Goal: Information Seeking & Learning: Understand process/instructions

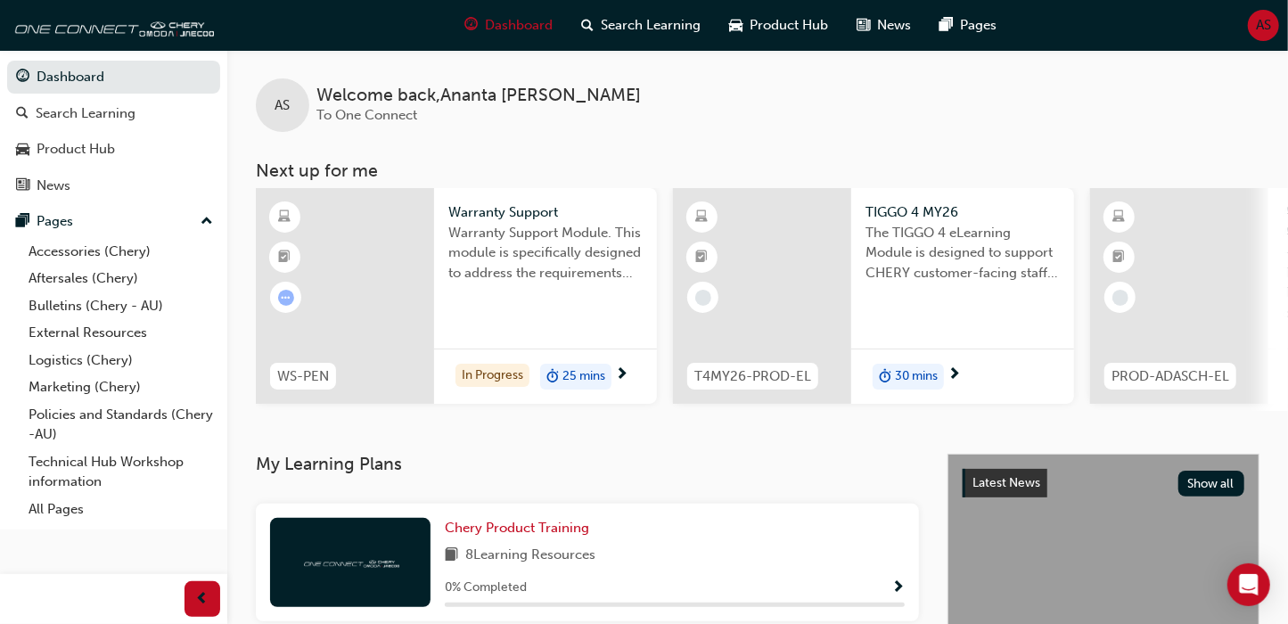
click at [484, 275] on span "Warranty Support Module. This module is specifically designed to address the re…" at bounding box center [545, 253] width 194 height 61
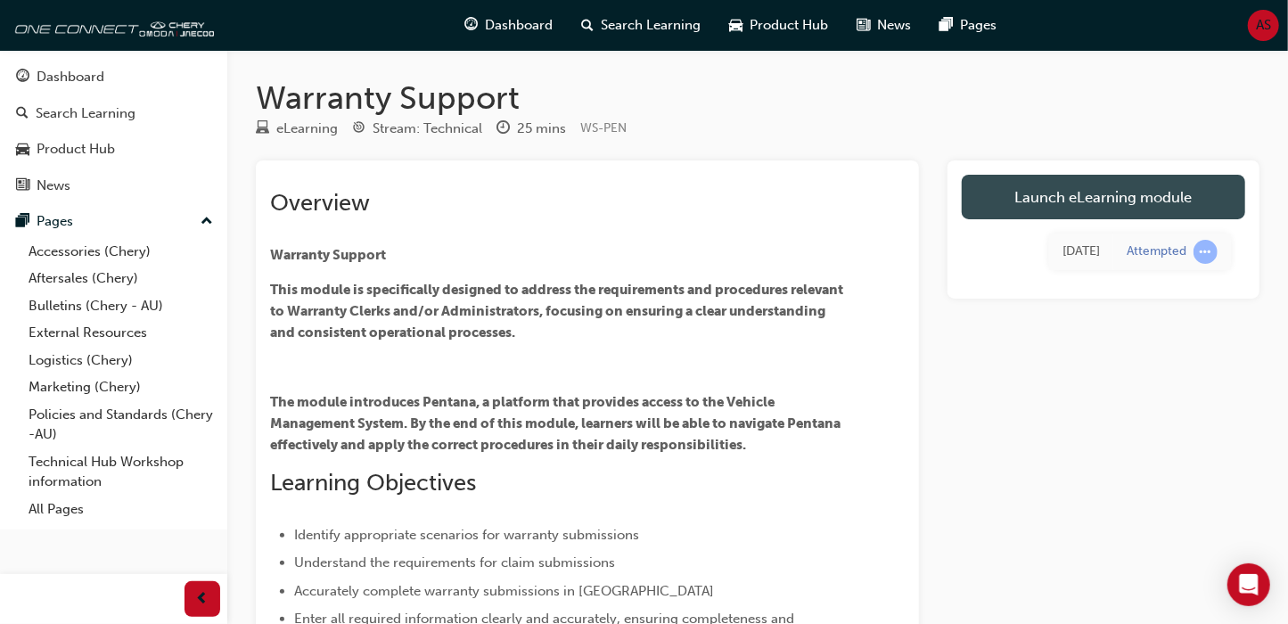
click at [1165, 207] on link "Launch eLearning module" at bounding box center [1103, 197] width 283 height 45
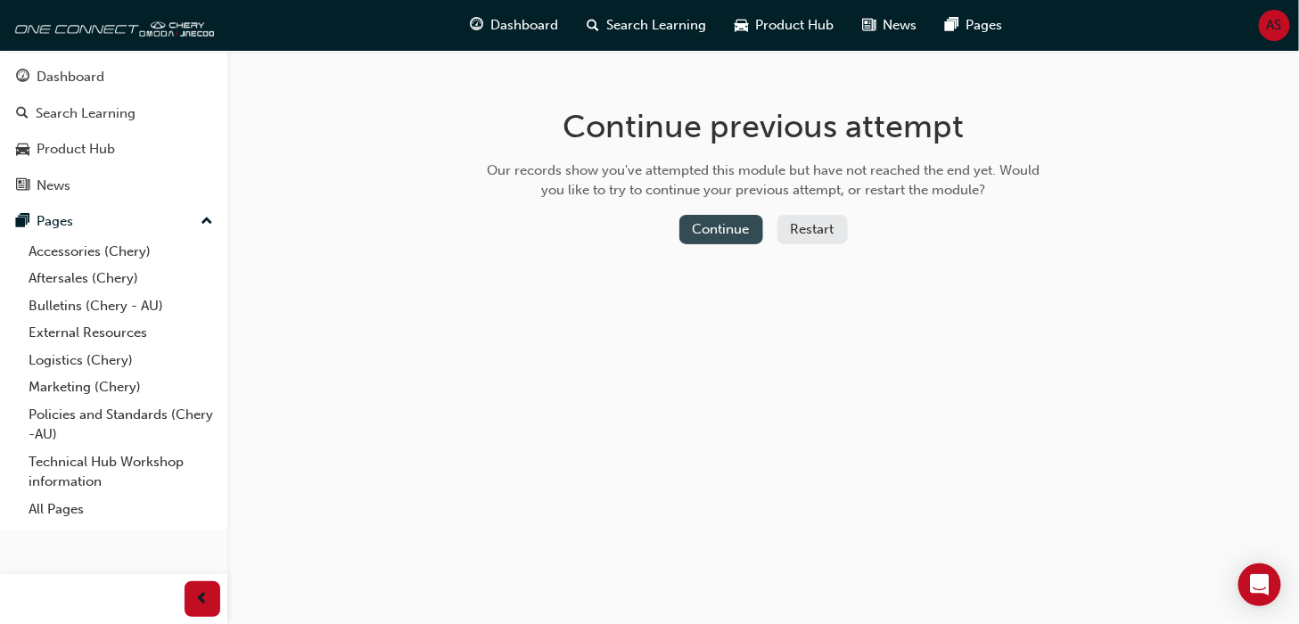
click at [746, 234] on button "Continue" at bounding box center [721, 229] width 84 height 29
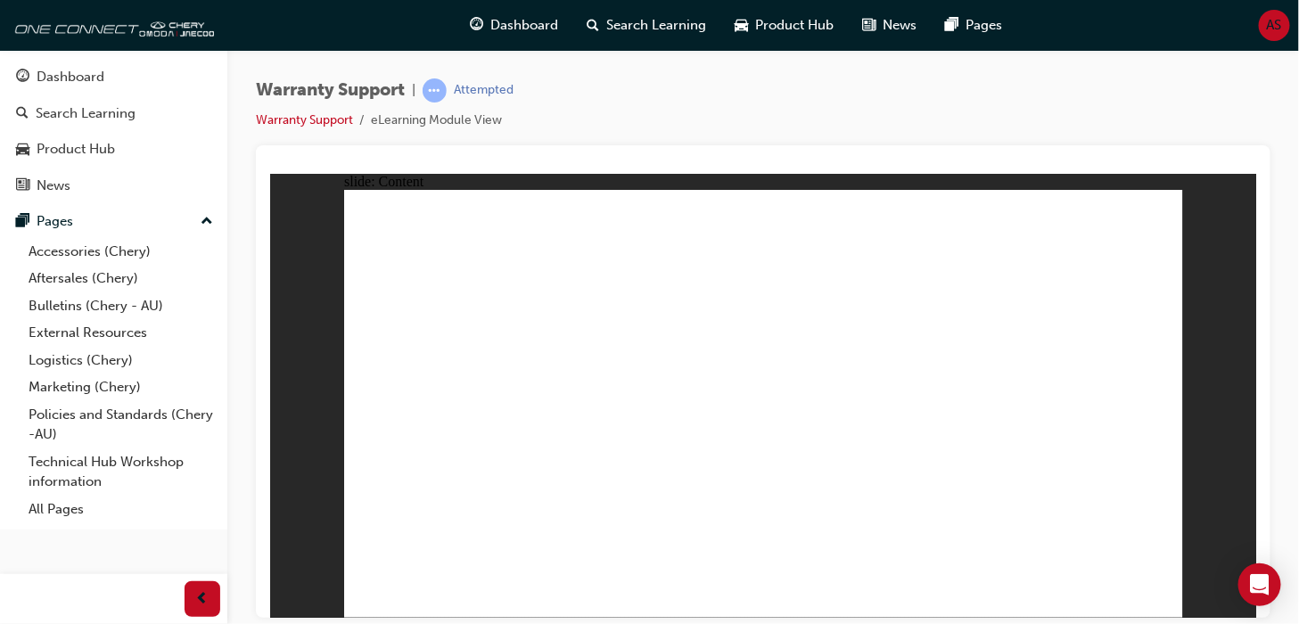
drag, startPoint x: 947, startPoint y: 391, endPoint x: 915, endPoint y: 414, distance: 39.1
drag, startPoint x: 894, startPoint y: 426, endPoint x: 974, endPoint y: 424, distance: 80.2
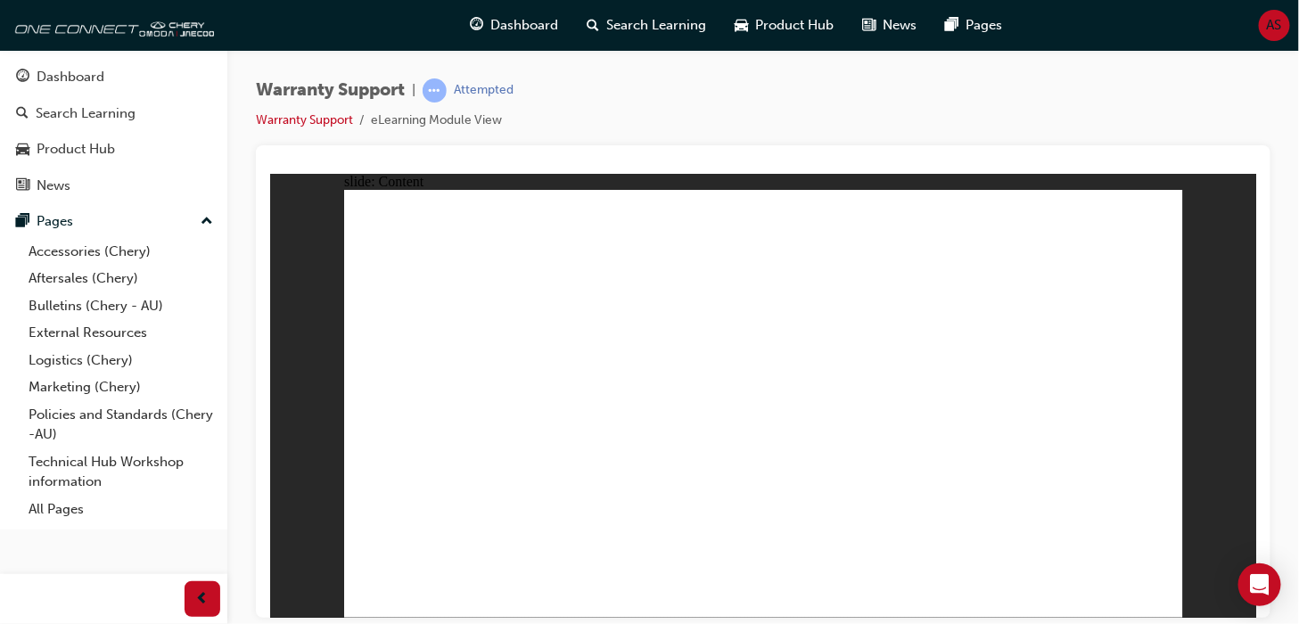
drag, startPoint x: 1017, startPoint y: 428, endPoint x: 1102, endPoint y: 426, distance: 85.6
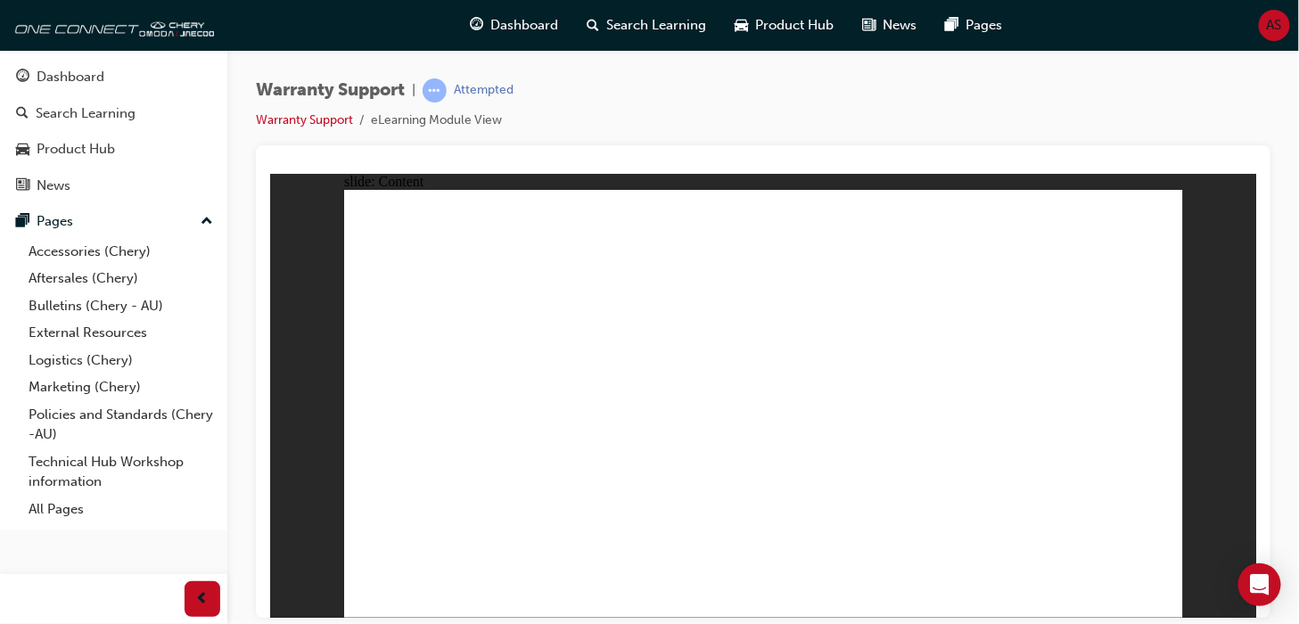
drag, startPoint x: 1075, startPoint y: 424, endPoint x: 1151, endPoint y: 427, distance: 75.8
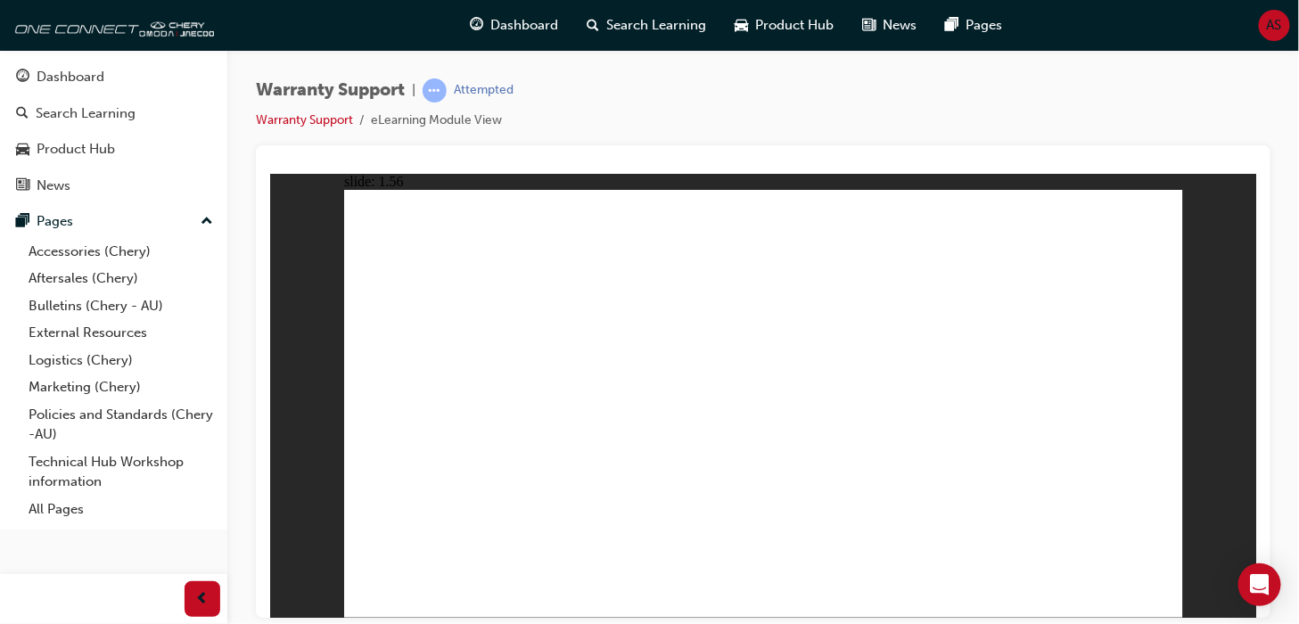
drag, startPoint x: 636, startPoint y: 504, endPoint x: 562, endPoint y: 466, distance: 83.3
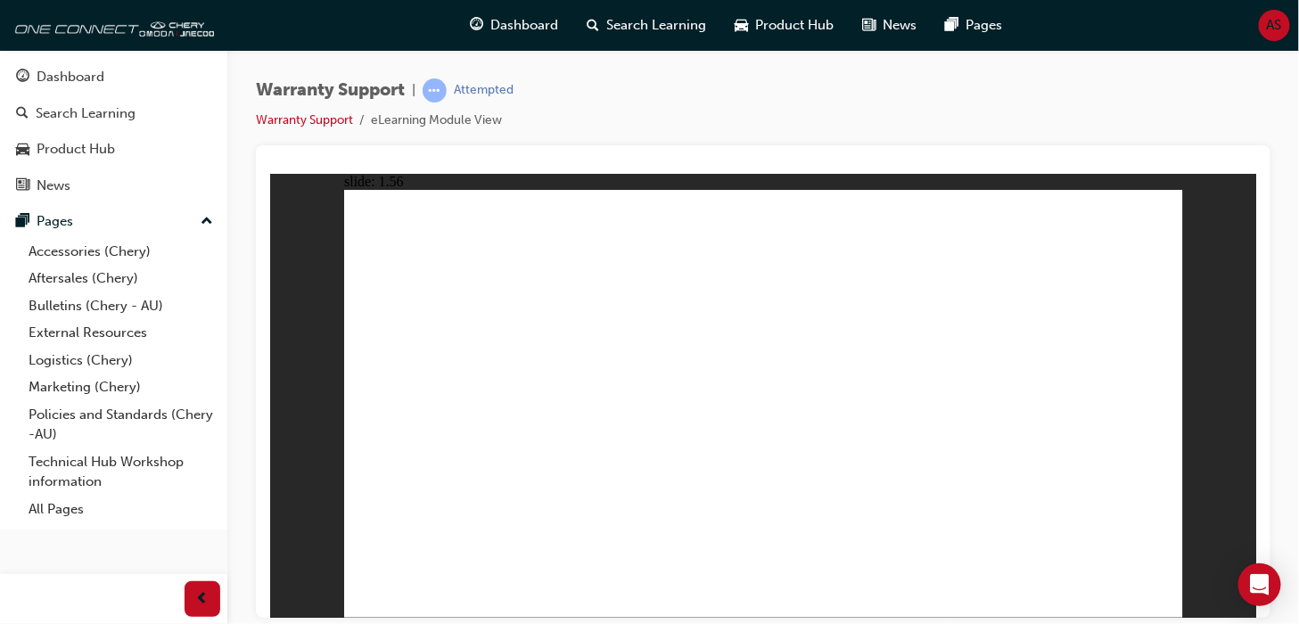
click at [418, 119] on li "eLearning Module View" at bounding box center [436, 121] width 131 height 20
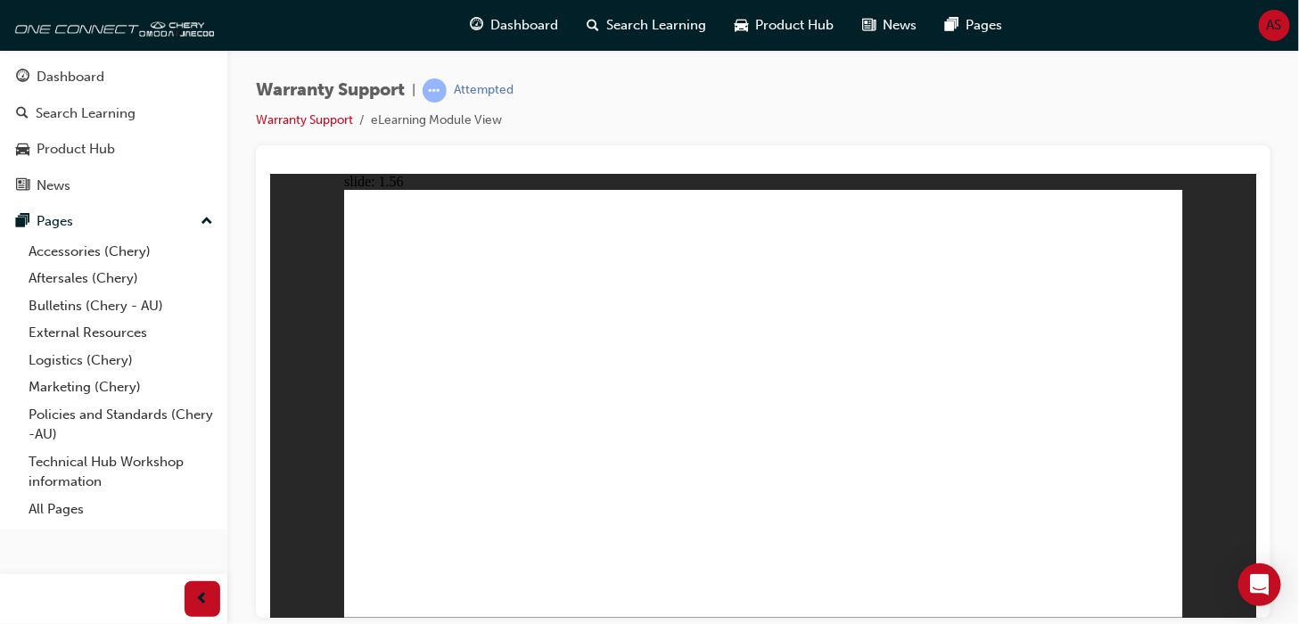
click at [1297, 596] on div "Warranty Support | Attempted Warranty Support eLearning Module View" at bounding box center [649, 312] width 1299 height 624
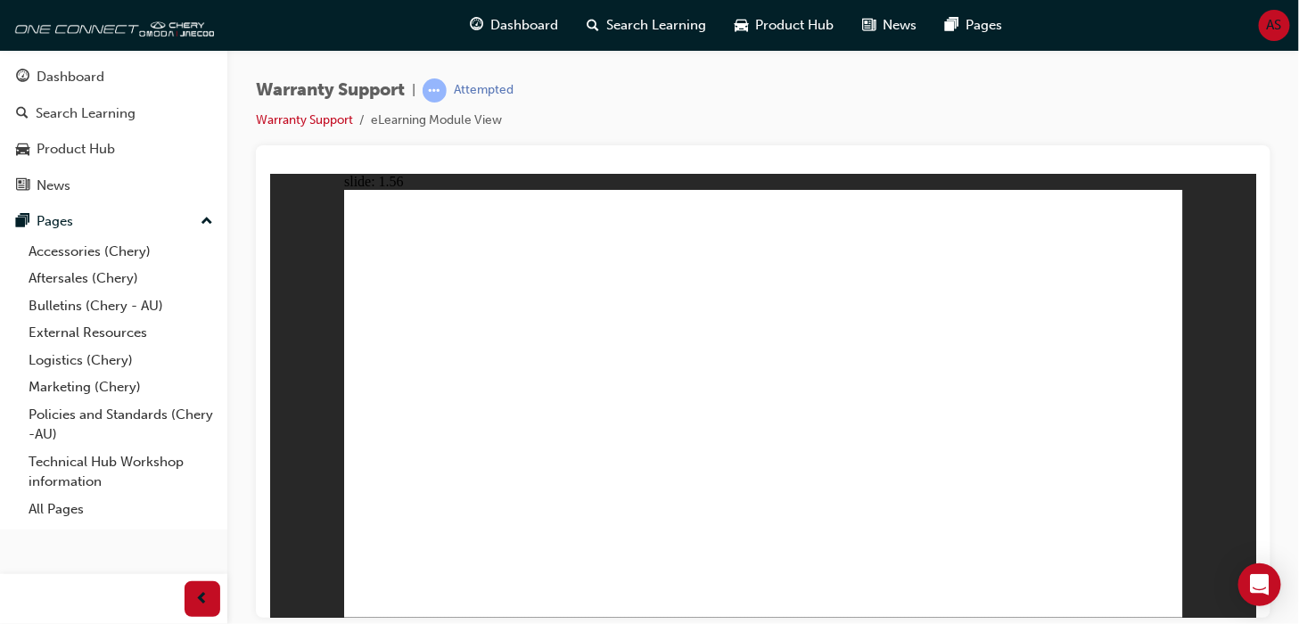
click at [236, 355] on div "Warranty Support | Attempted Warranty Support eLearning Module View" at bounding box center [762, 314] width 1071 height 529
click at [1291, 225] on div "Warranty Support | Attempted Warranty Support eLearning Module View" at bounding box center [762, 314] width 1071 height 529
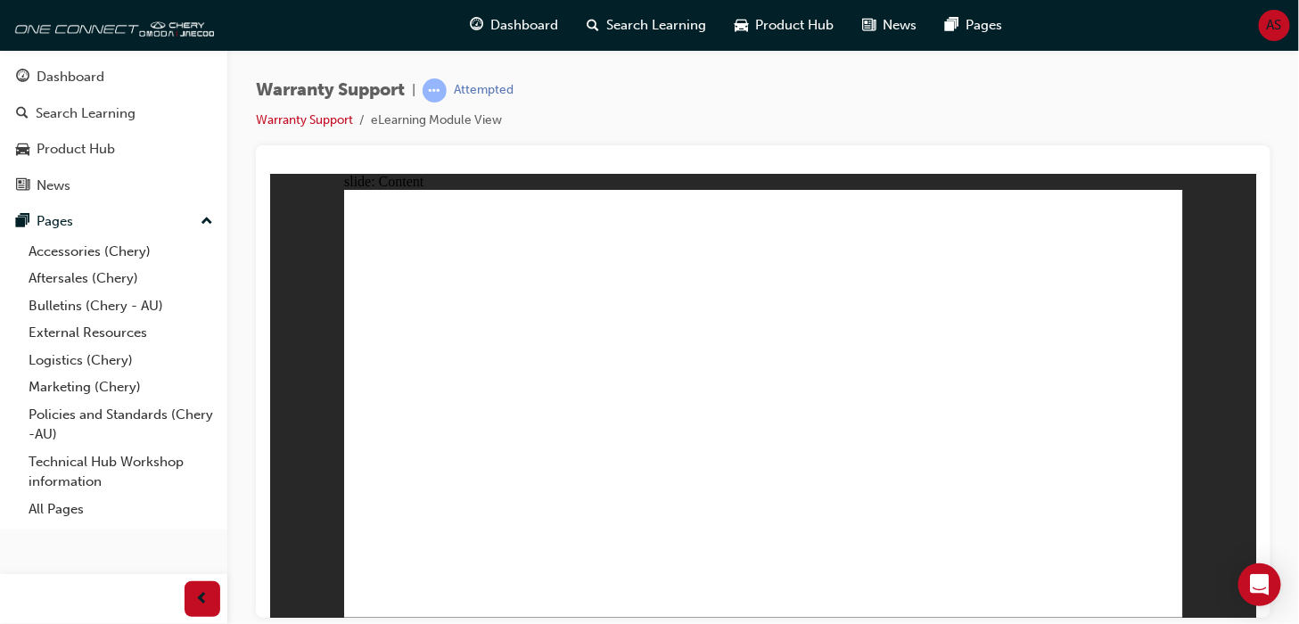
drag, startPoint x: 49, startPoint y: 225, endPoint x: 4, endPoint y: 384, distance: 165.6
click at [4, 384] on div "Dashboard Search Learning Product Hub News Pages Pages Accessories (Chery) Afte…" at bounding box center [113, 289] width 227 height 479
click at [77, 278] on link "Aftersales (Chery)" at bounding box center [120, 279] width 199 height 28
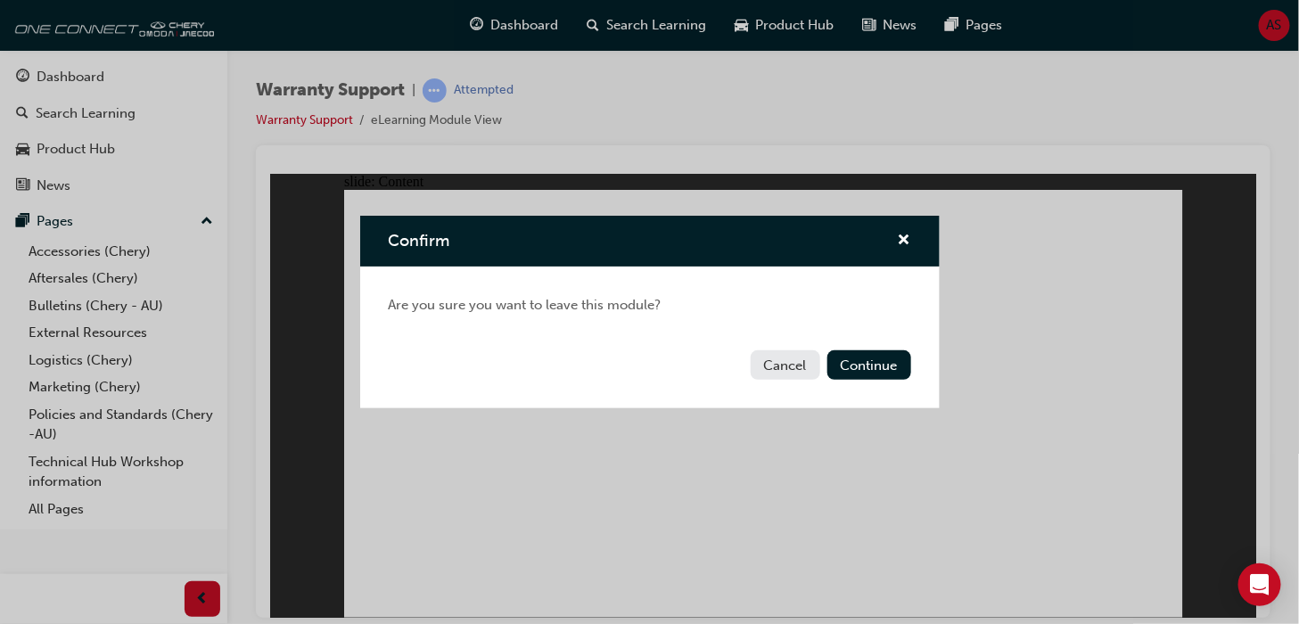
click at [766, 368] on button "Cancel" at bounding box center [785, 364] width 70 height 29
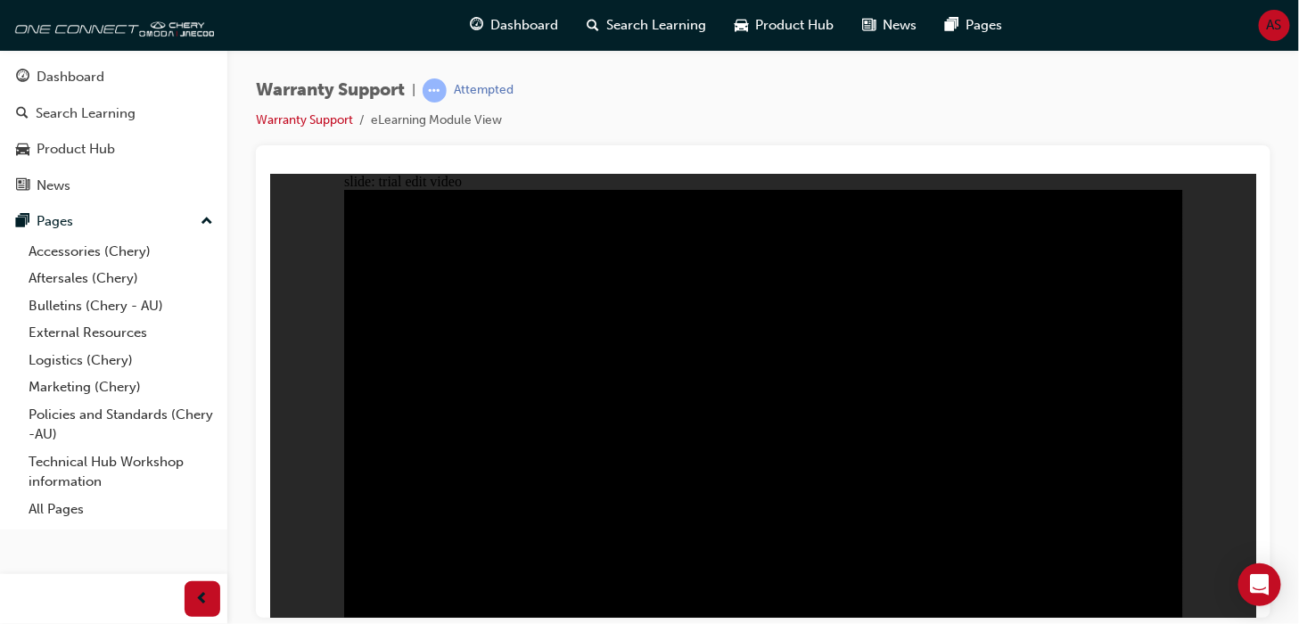
drag, startPoint x: 534, startPoint y: 266, endPoint x: 884, endPoint y: 315, distance: 353.6
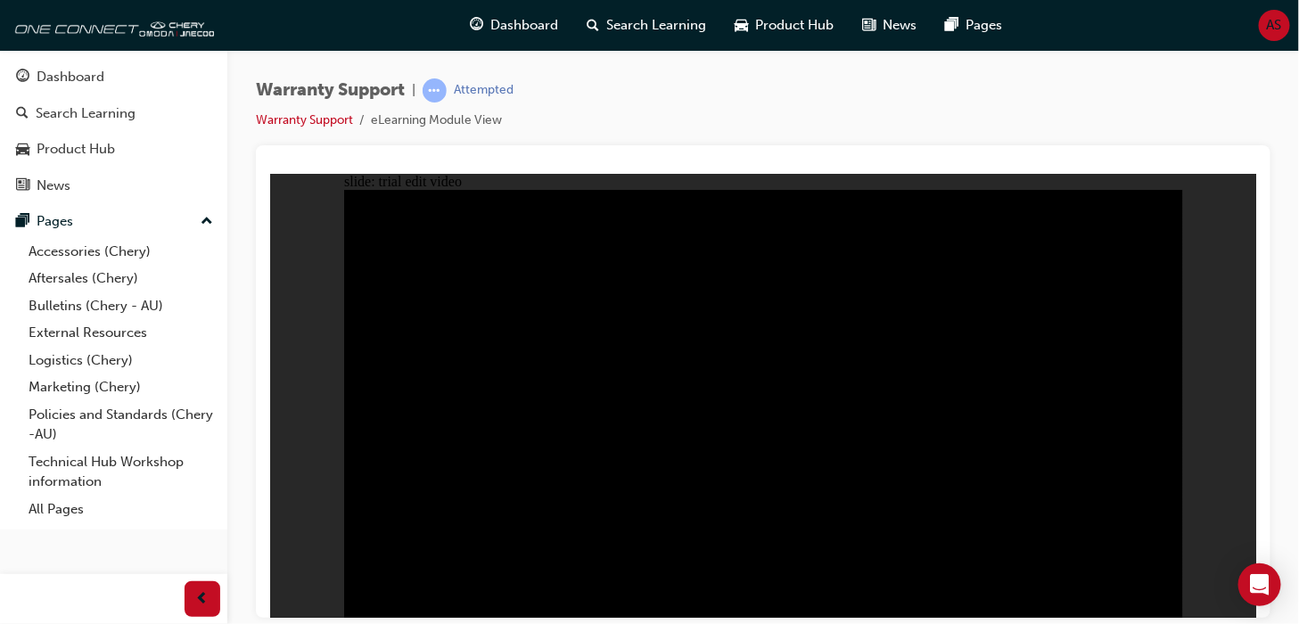
drag, startPoint x: 1061, startPoint y: 362, endPoint x: 1163, endPoint y: 381, distance: 104.2
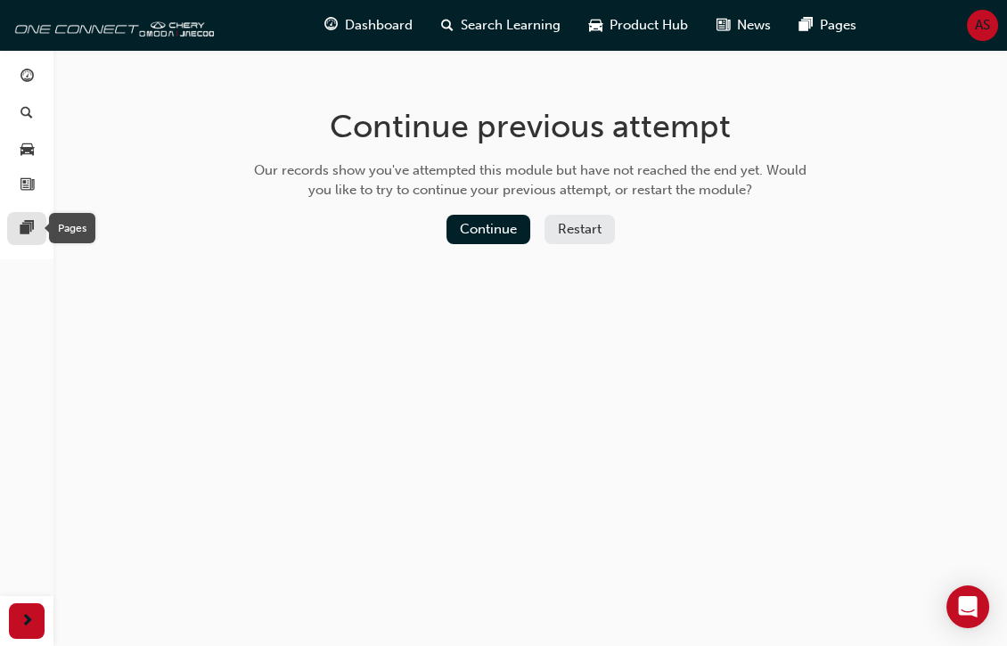
click at [32, 232] on span "pages-icon" at bounding box center [26, 229] width 13 height 16
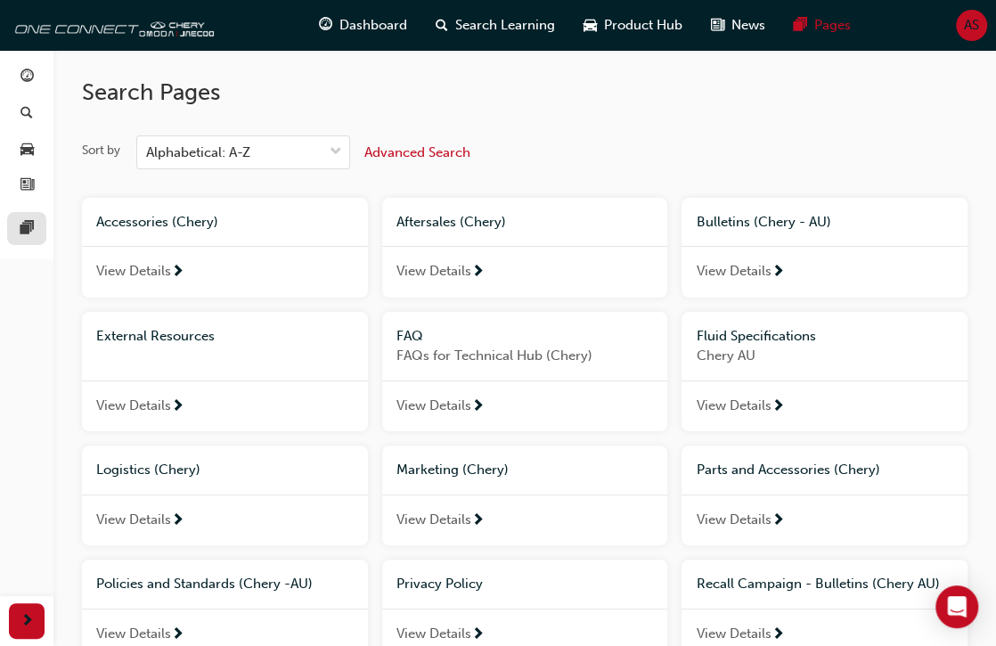
click at [31, 225] on span "pages-icon" at bounding box center [26, 229] width 13 height 16
click at [29, 178] on span "news-icon" at bounding box center [26, 186] width 13 height 16
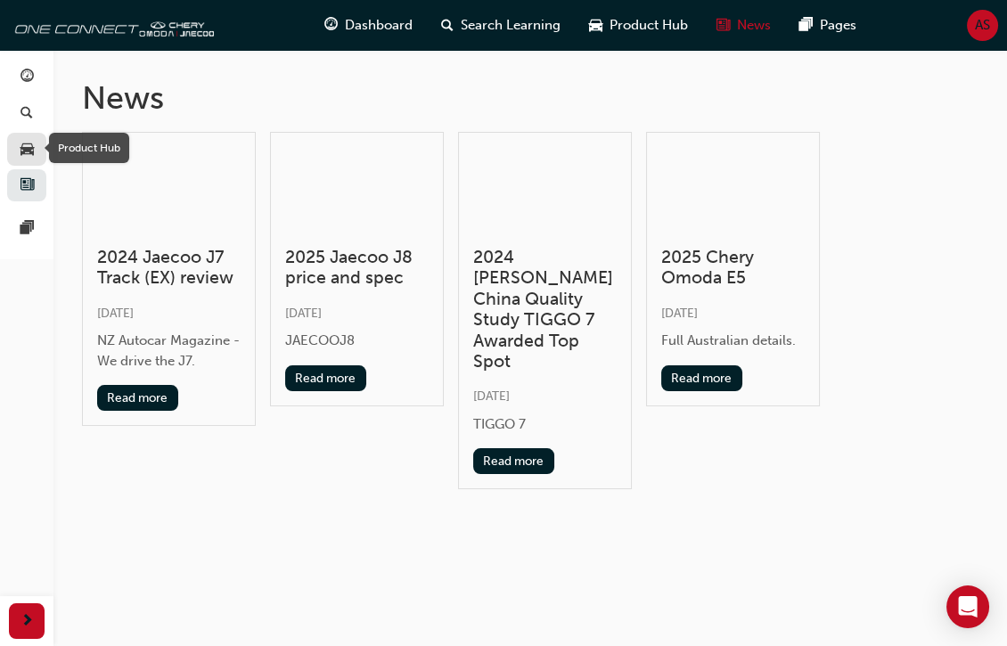
click at [19, 149] on div "button" at bounding box center [26, 149] width 21 height 22
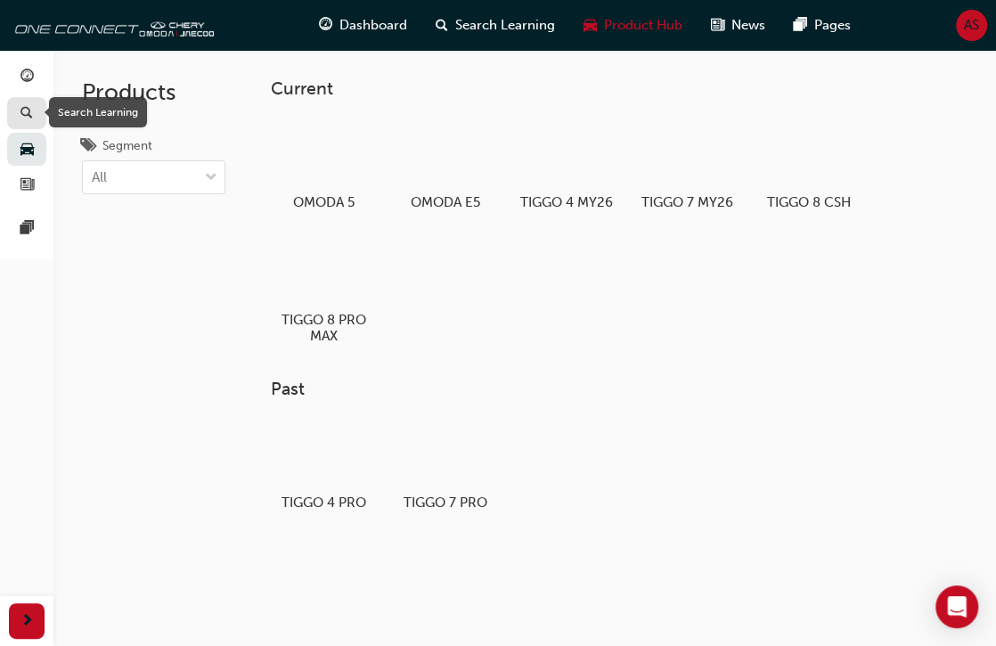
click at [30, 117] on span "search-icon" at bounding box center [26, 114] width 12 height 16
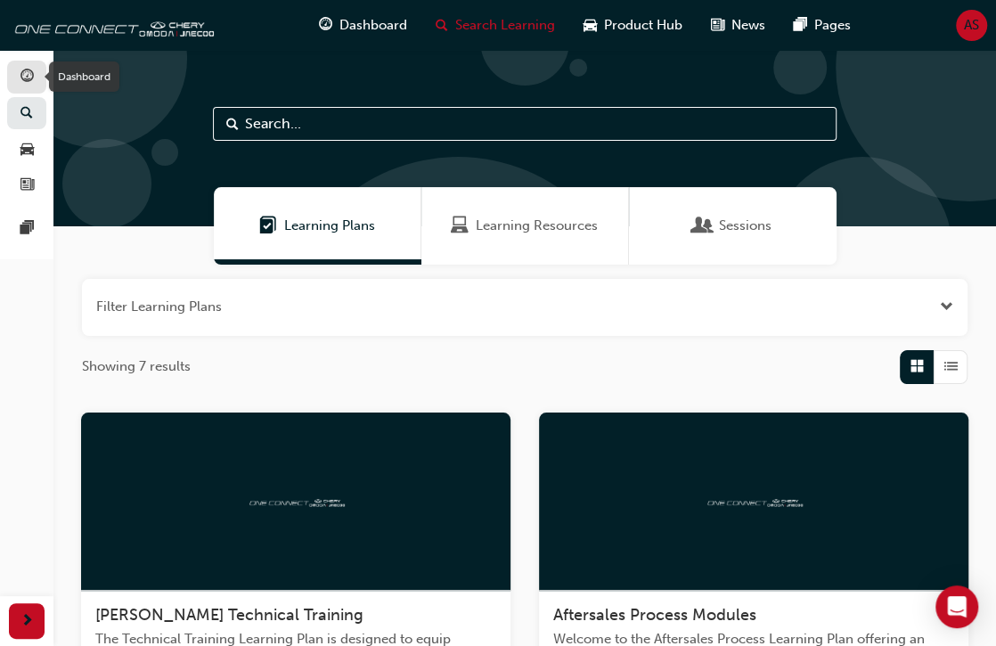
click at [29, 86] on div "button" at bounding box center [26, 77] width 13 height 22
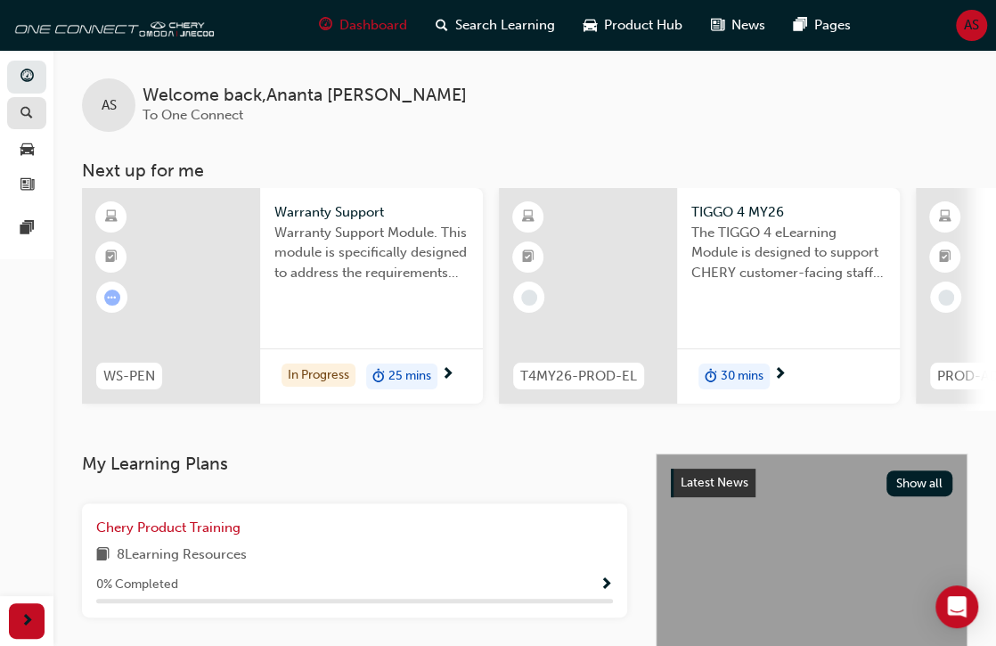
click at [35, 112] on div "button" at bounding box center [26, 113] width 21 height 22
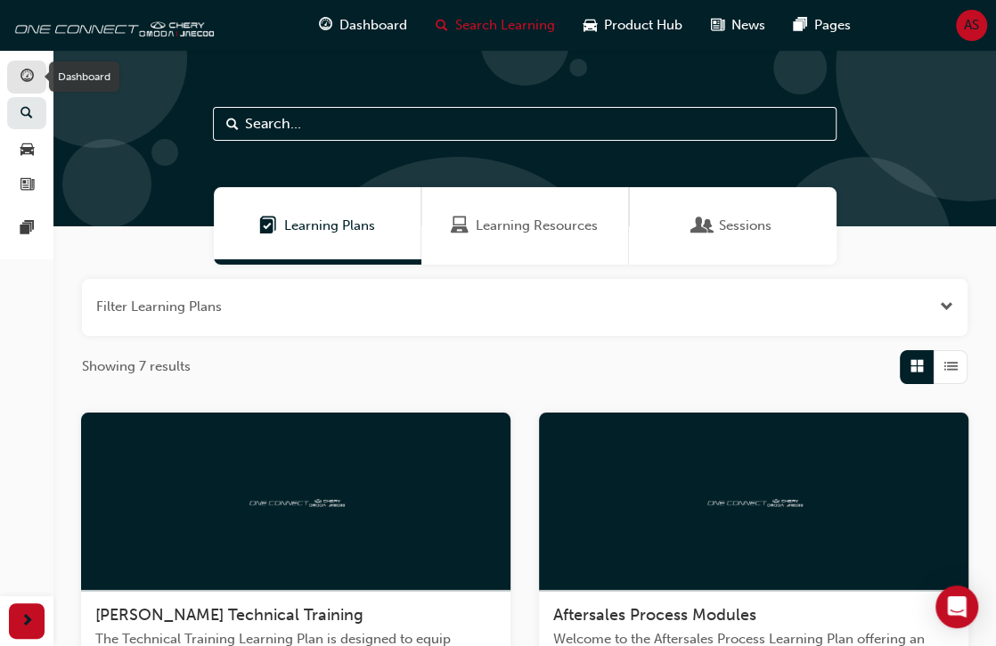
click at [32, 76] on span "guage-icon" at bounding box center [26, 78] width 13 height 16
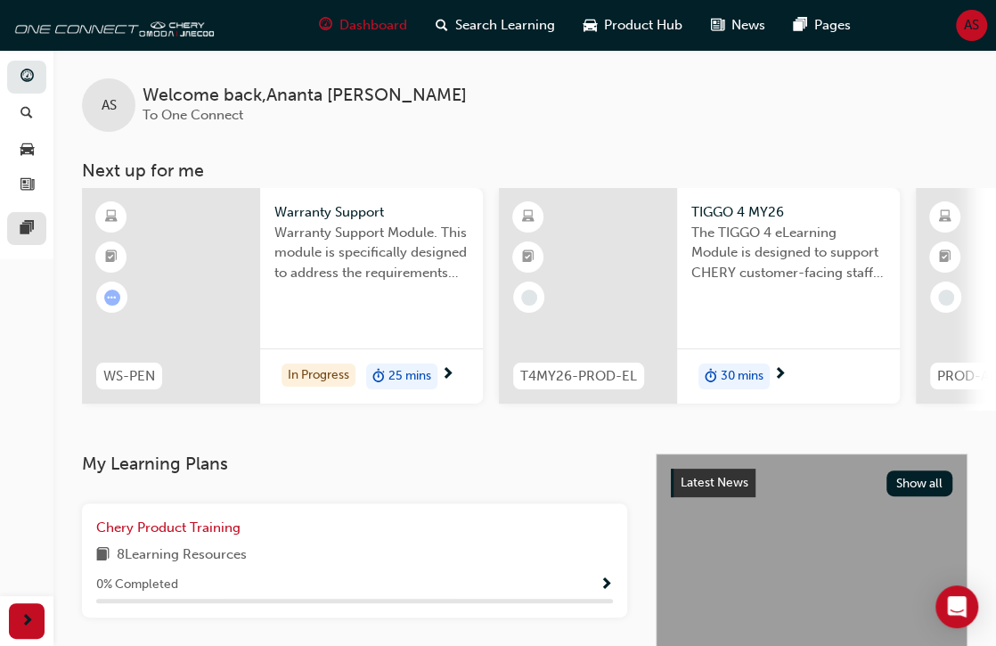
click at [39, 233] on link at bounding box center [26, 228] width 39 height 33
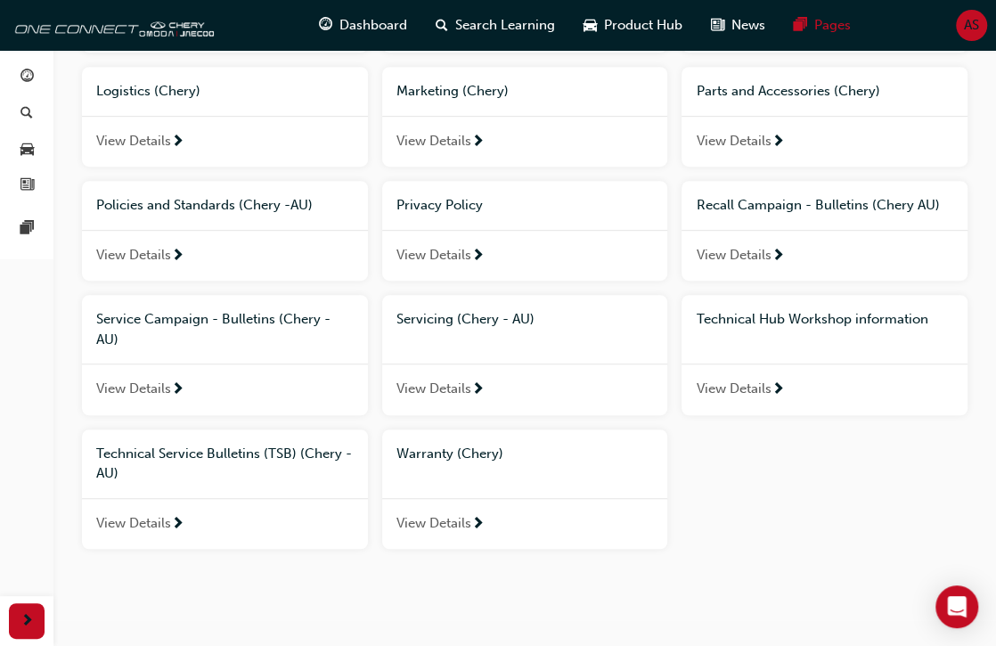
scroll to position [398, 0]
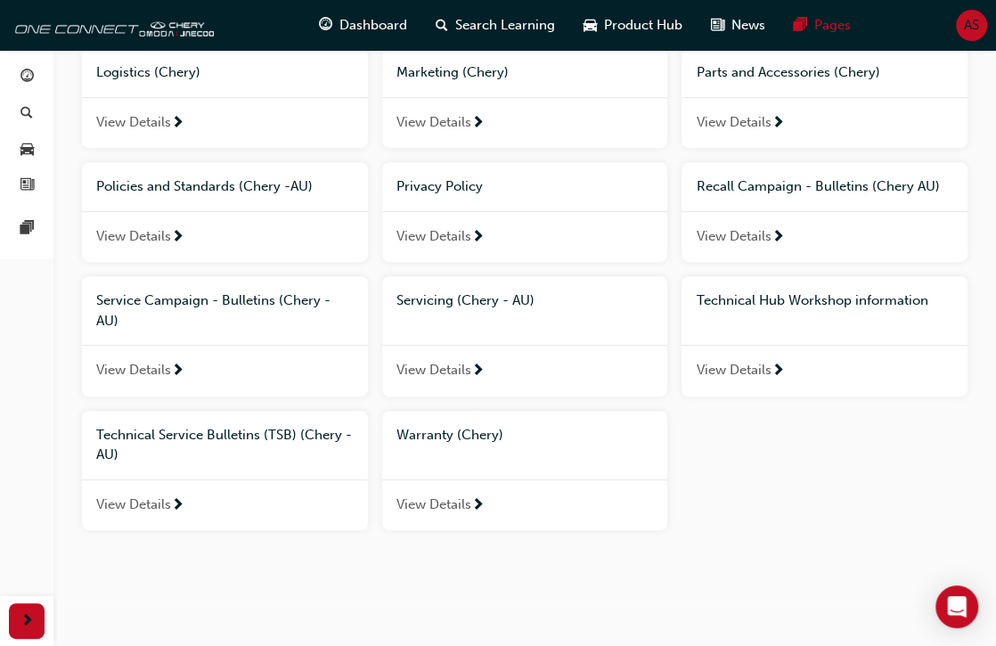
click at [455, 456] on div "Warranty (Chery)" at bounding box center [525, 435] width 286 height 49
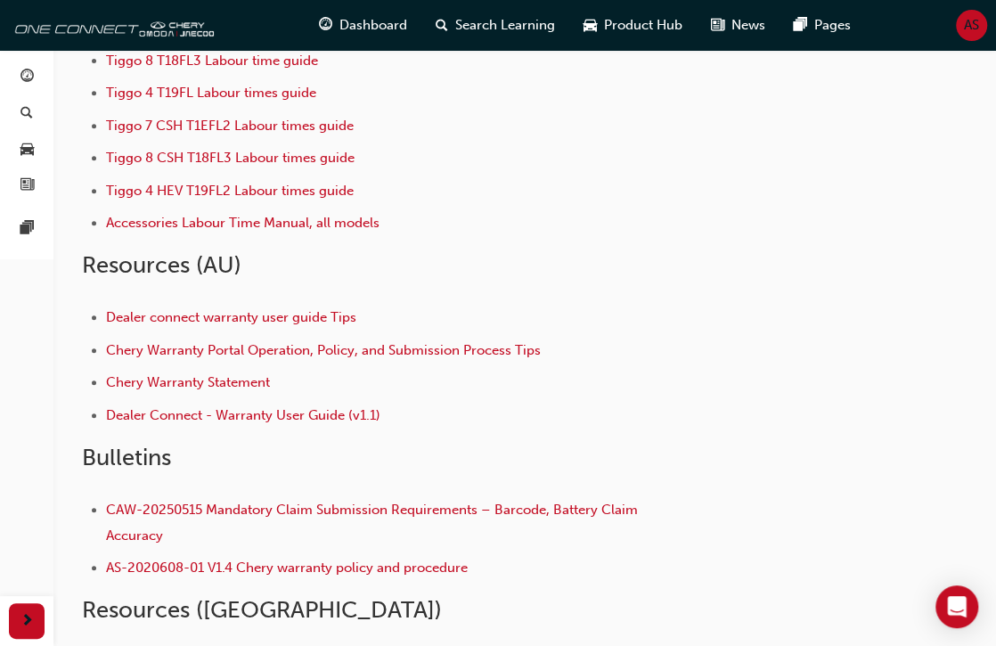
scroll to position [357, 0]
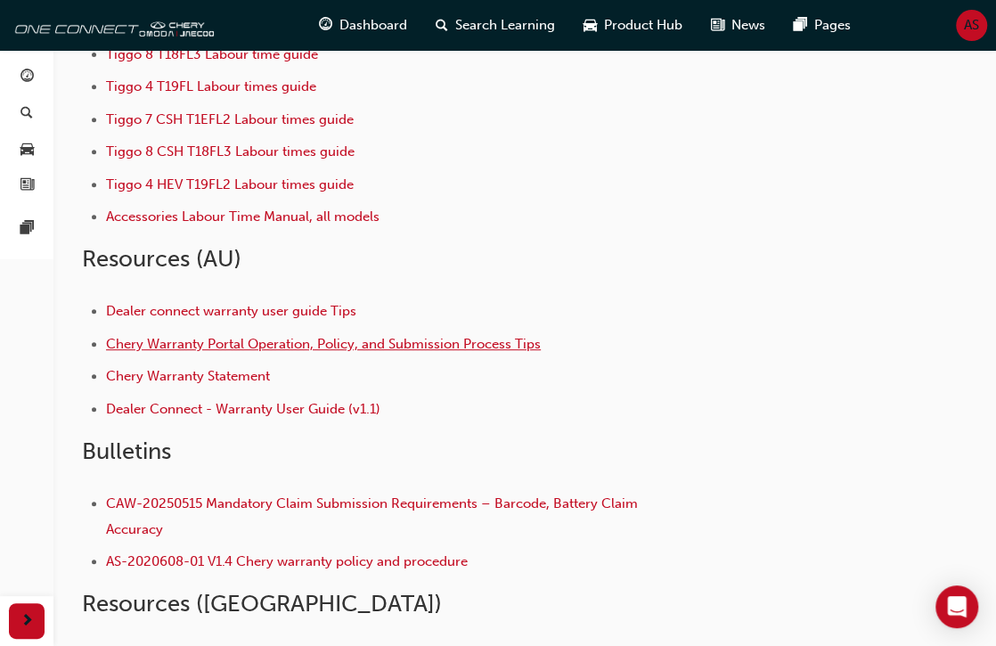
click at [315, 343] on span "Chery Warranty Portal Operation, Policy, and Submission Process Tips" at bounding box center [323, 344] width 435 height 16
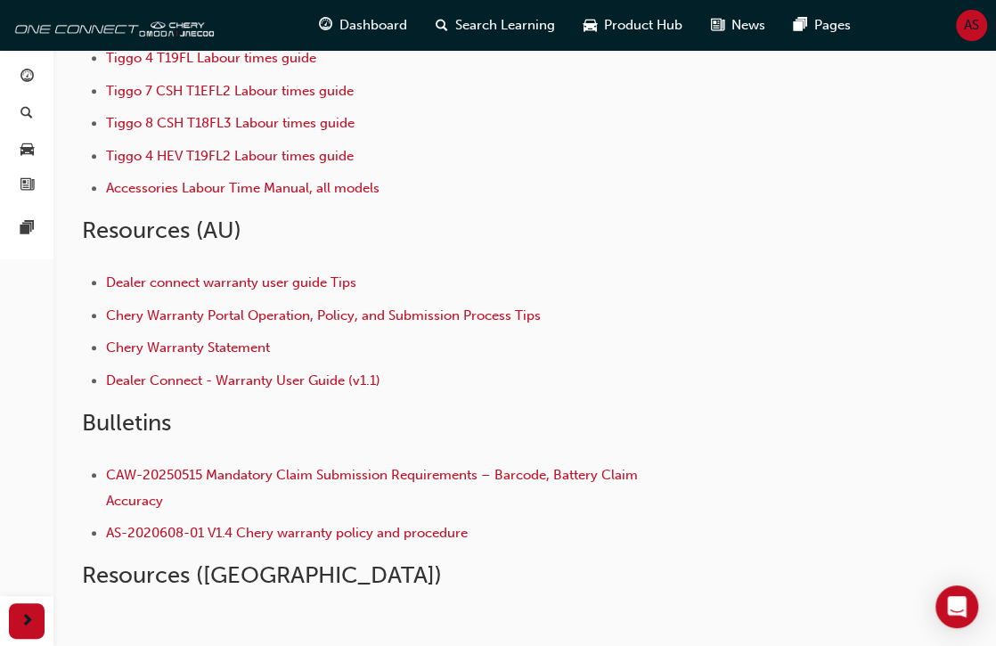
scroll to position [428, 0]
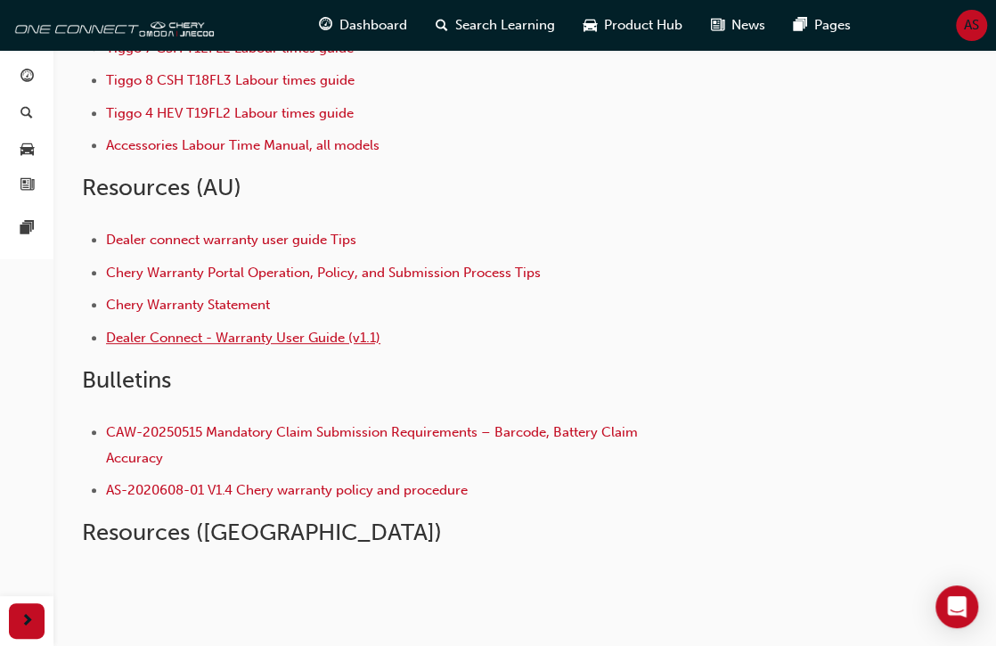
click at [244, 341] on span "Dealer Connect - Warranty User Guide (v1.1)" at bounding box center [243, 338] width 275 height 16
